Goal: Task Accomplishment & Management: Manage account settings

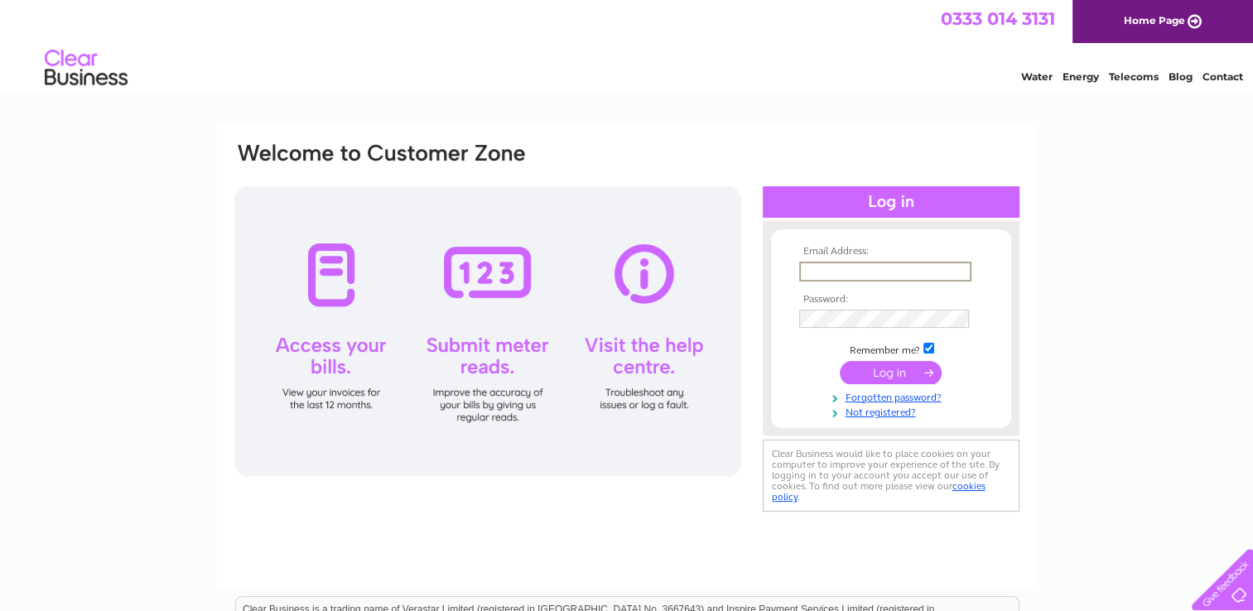
click at [816, 277] on input "text" at bounding box center [885, 272] width 172 height 20
click at [470, 97] on html "0333 014 3131 Home Page Water Energy Telecoms Blog Contact" at bounding box center [626, 48] width 1253 height 97
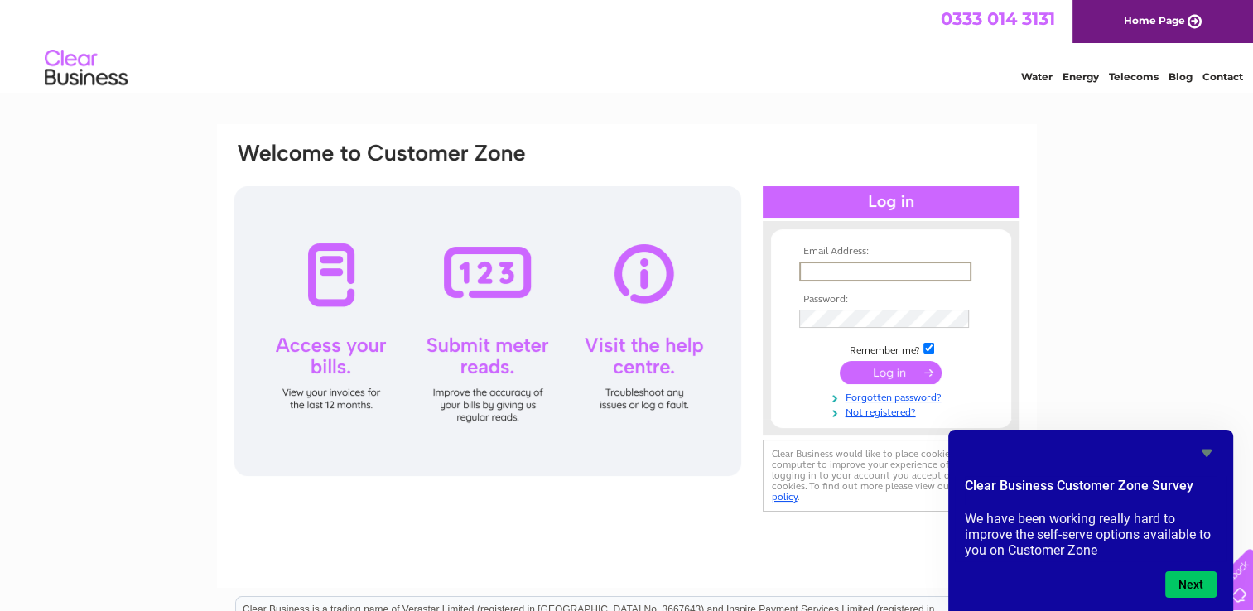
click at [865, 277] on input "text" at bounding box center [885, 272] width 172 height 20
paste input "[EMAIL_ADDRESS][DOMAIN_NAME]"
type input "[EMAIL_ADDRESS][DOMAIN_NAME]"
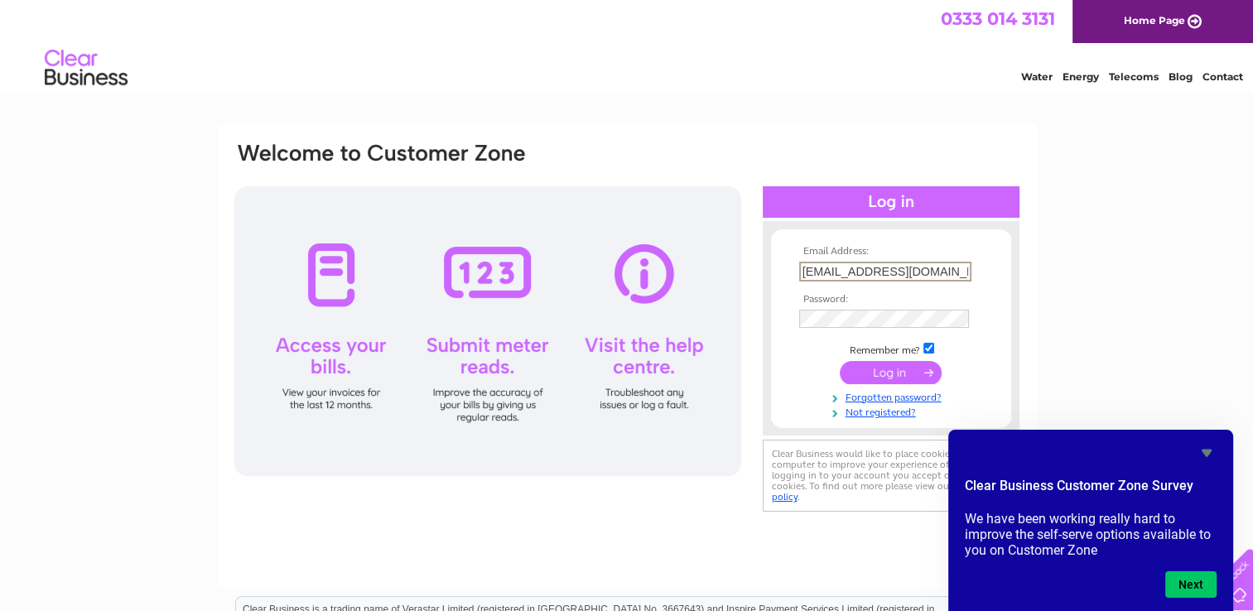
click at [850, 328] on td at bounding box center [891, 319] width 192 height 26
click at [893, 373] on input "submit" at bounding box center [891, 371] width 102 height 23
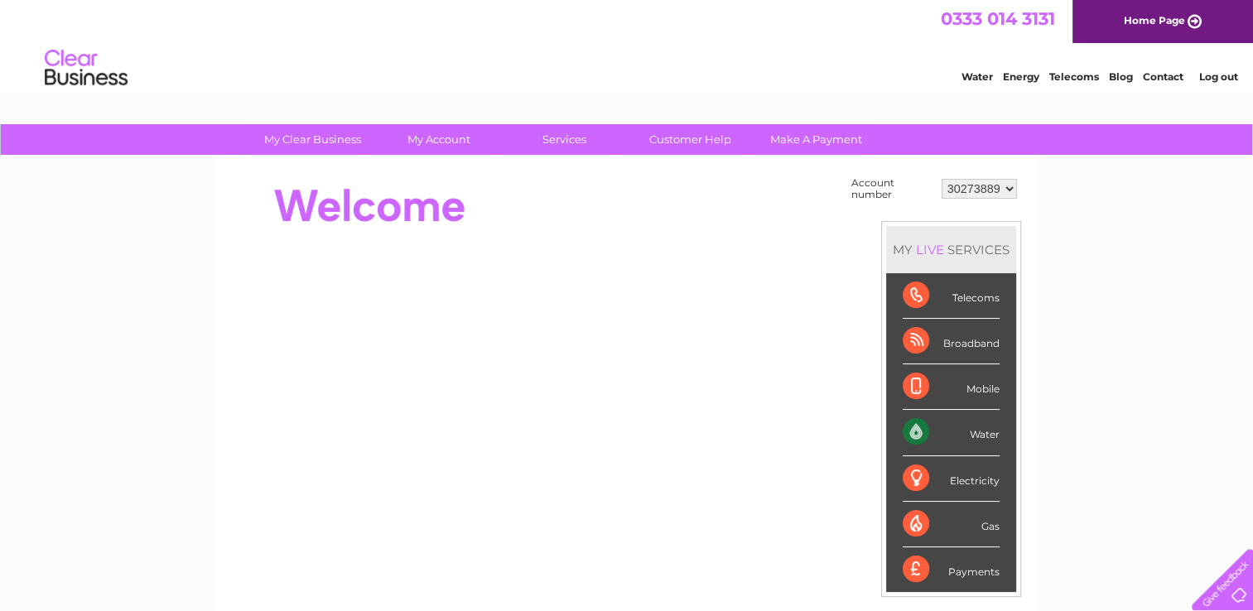
click at [983, 436] on div "Water" at bounding box center [951, 433] width 97 height 46
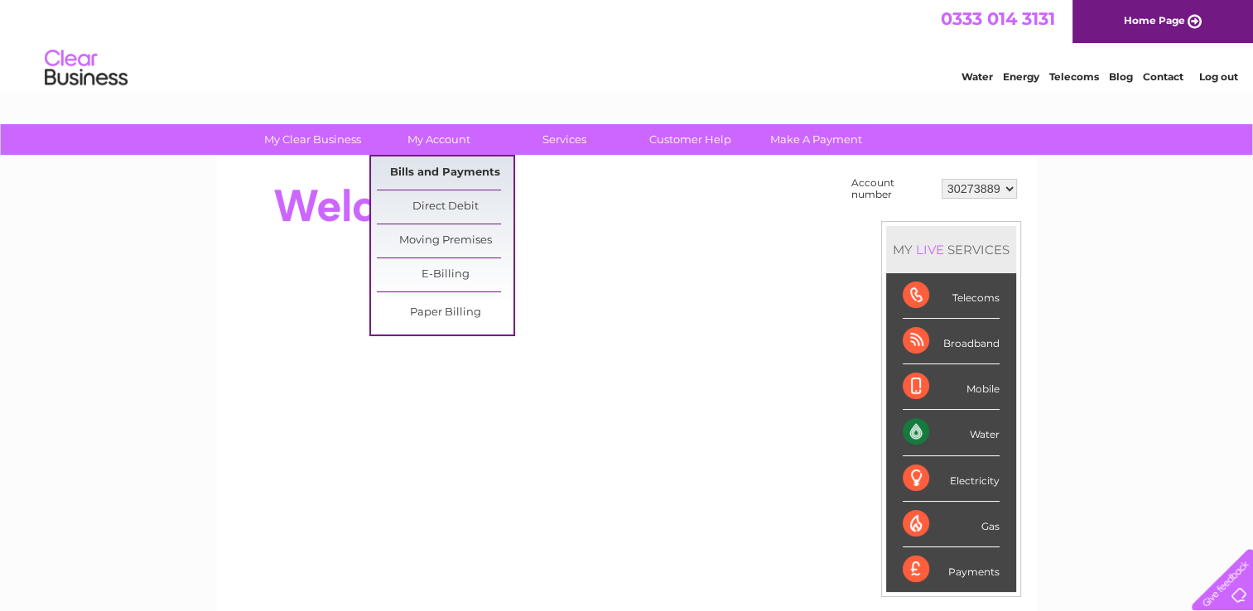
click at [447, 174] on link "Bills and Payments" at bounding box center [445, 173] width 137 height 33
click at [454, 172] on link "Bills and Payments" at bounding box center [445, 173] width 137 height 33
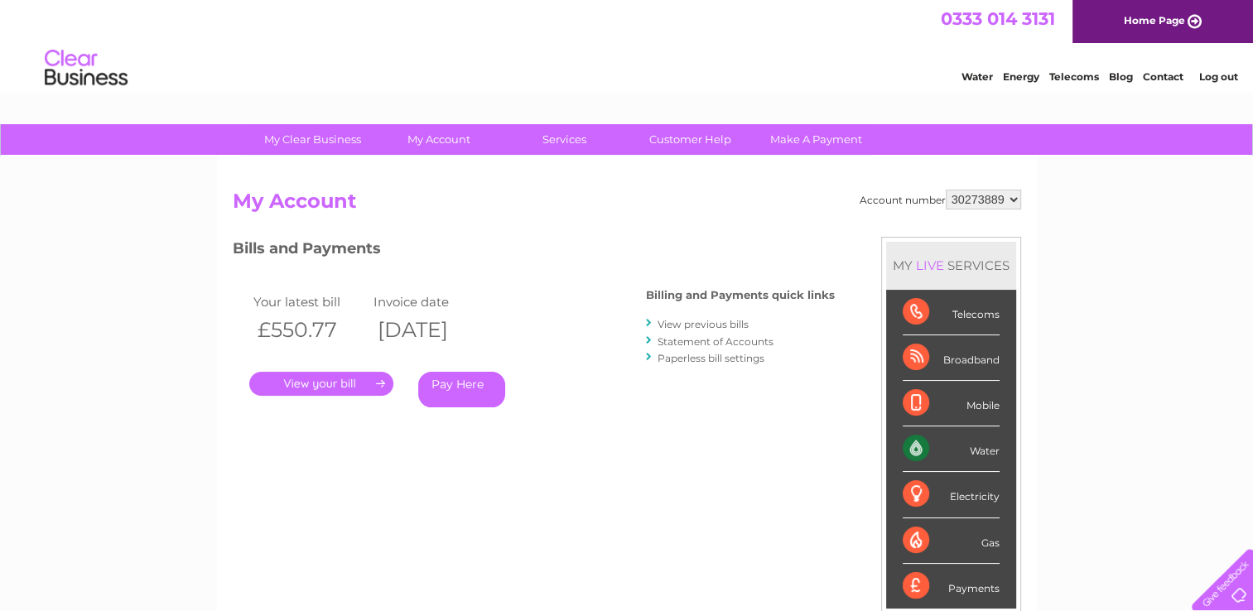
click at [344, 381] on link "." at bounding box center [321, 384] width 144 height 24
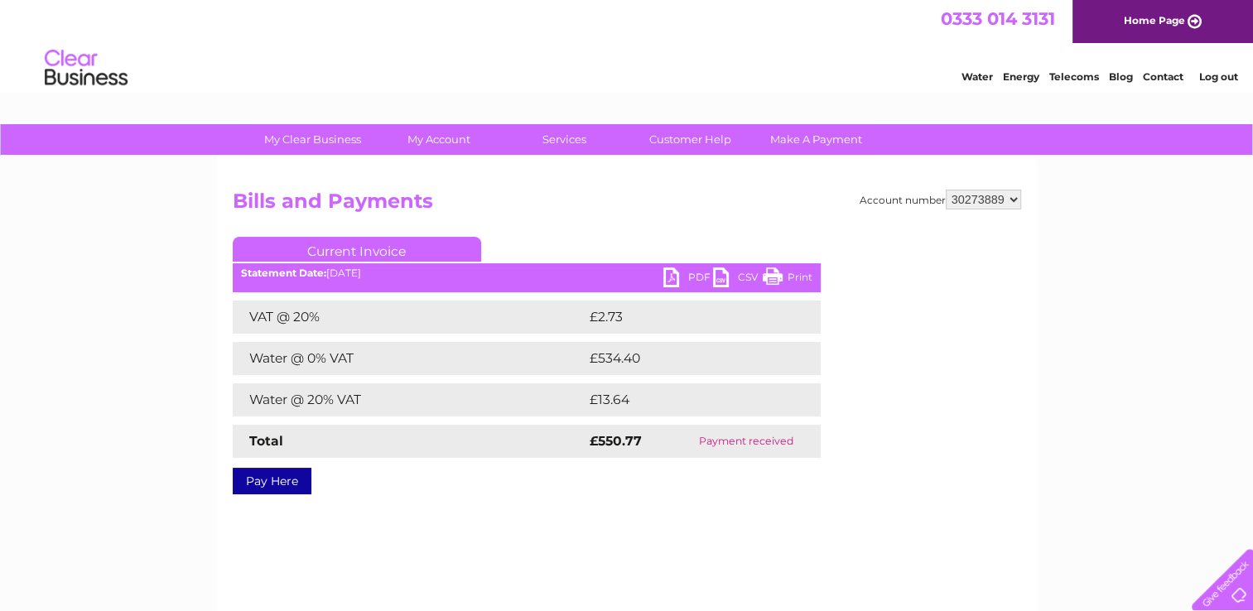
click at [690, 276] on link "PDF" at bounding box center [688, 279] width 50 height 24
